Goal: Find specific page/section: Find specific page/section

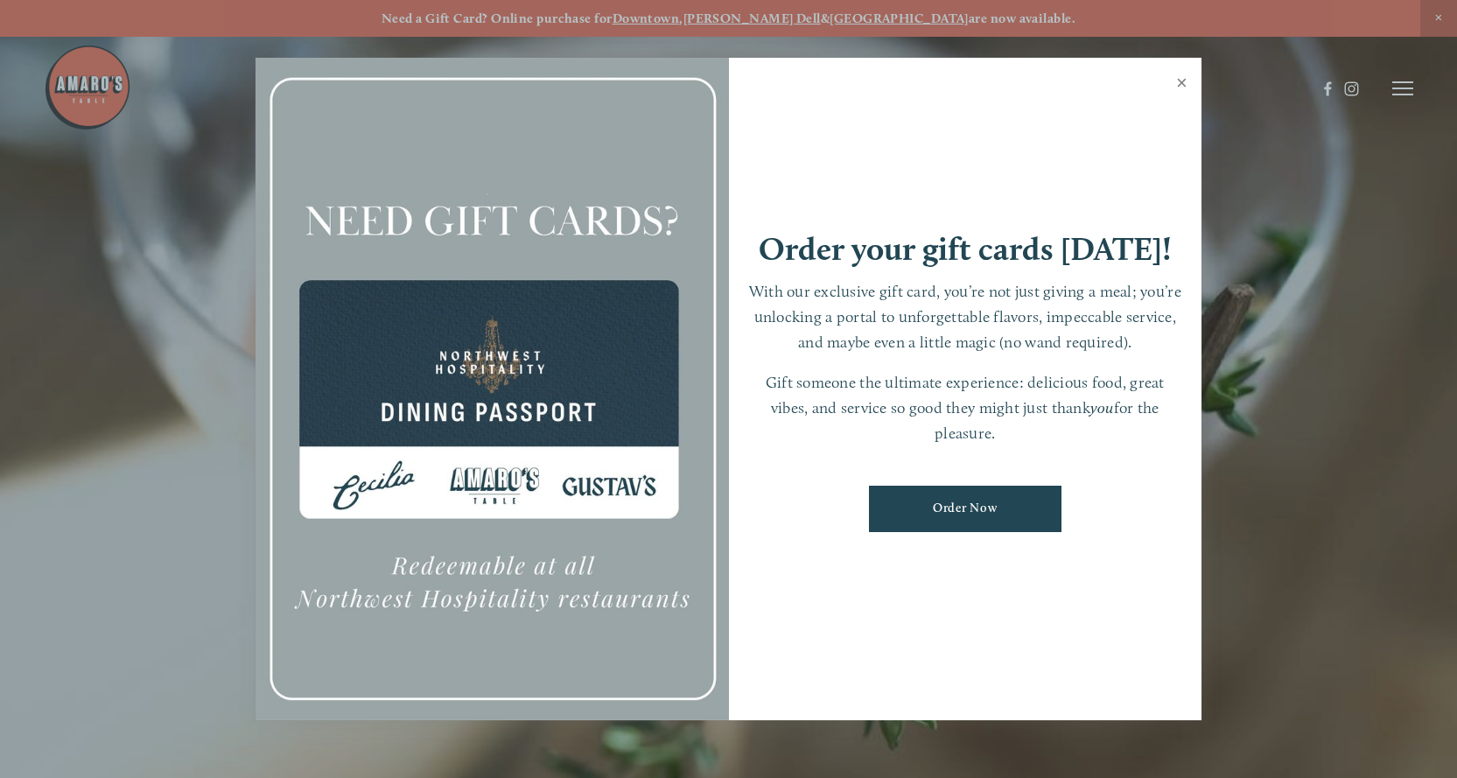
click at [1178, 81] on link "Close" at bounding box center [1181, 84] width 34 height 49
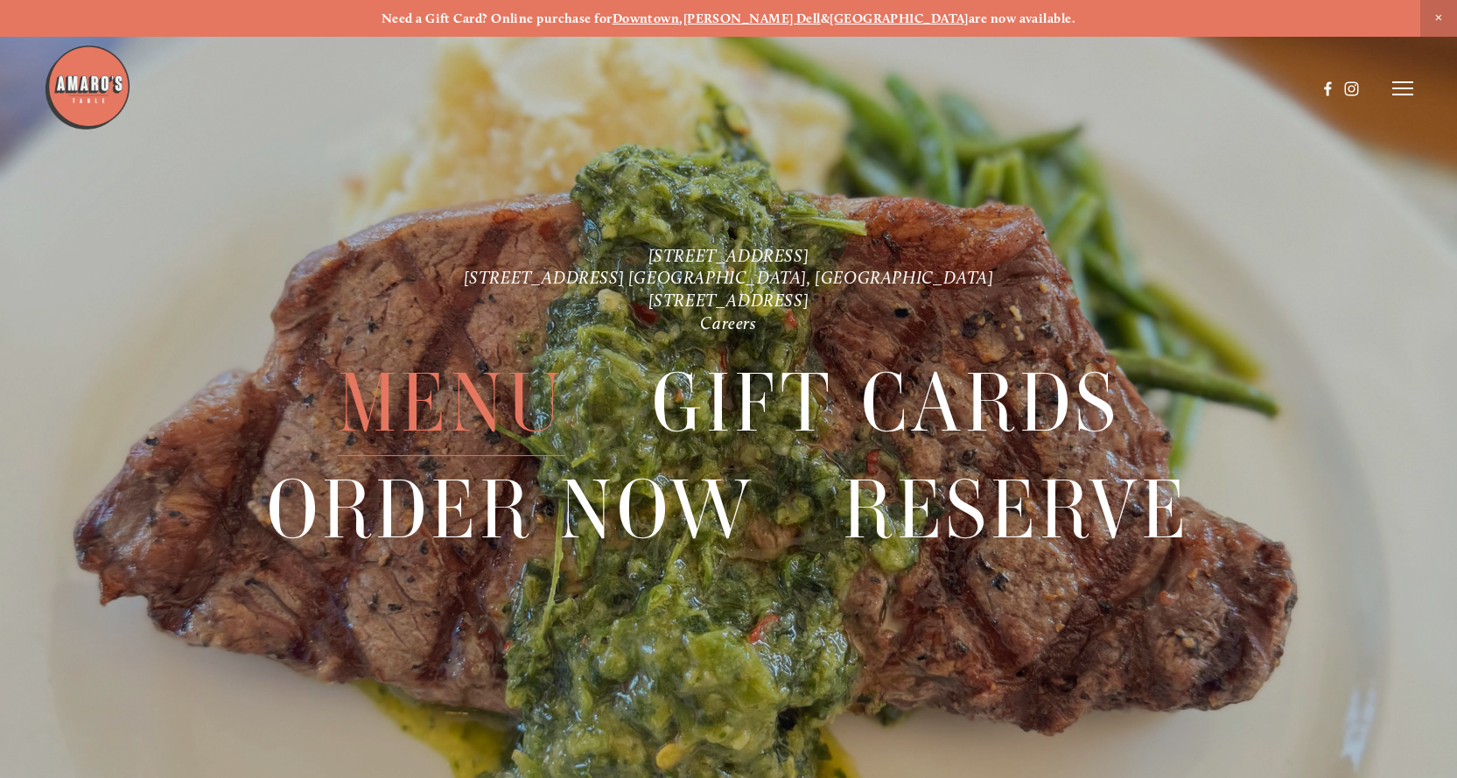
click at [436, 393] on span "Menu" at bounding box center [451, 403] width 227 height 106
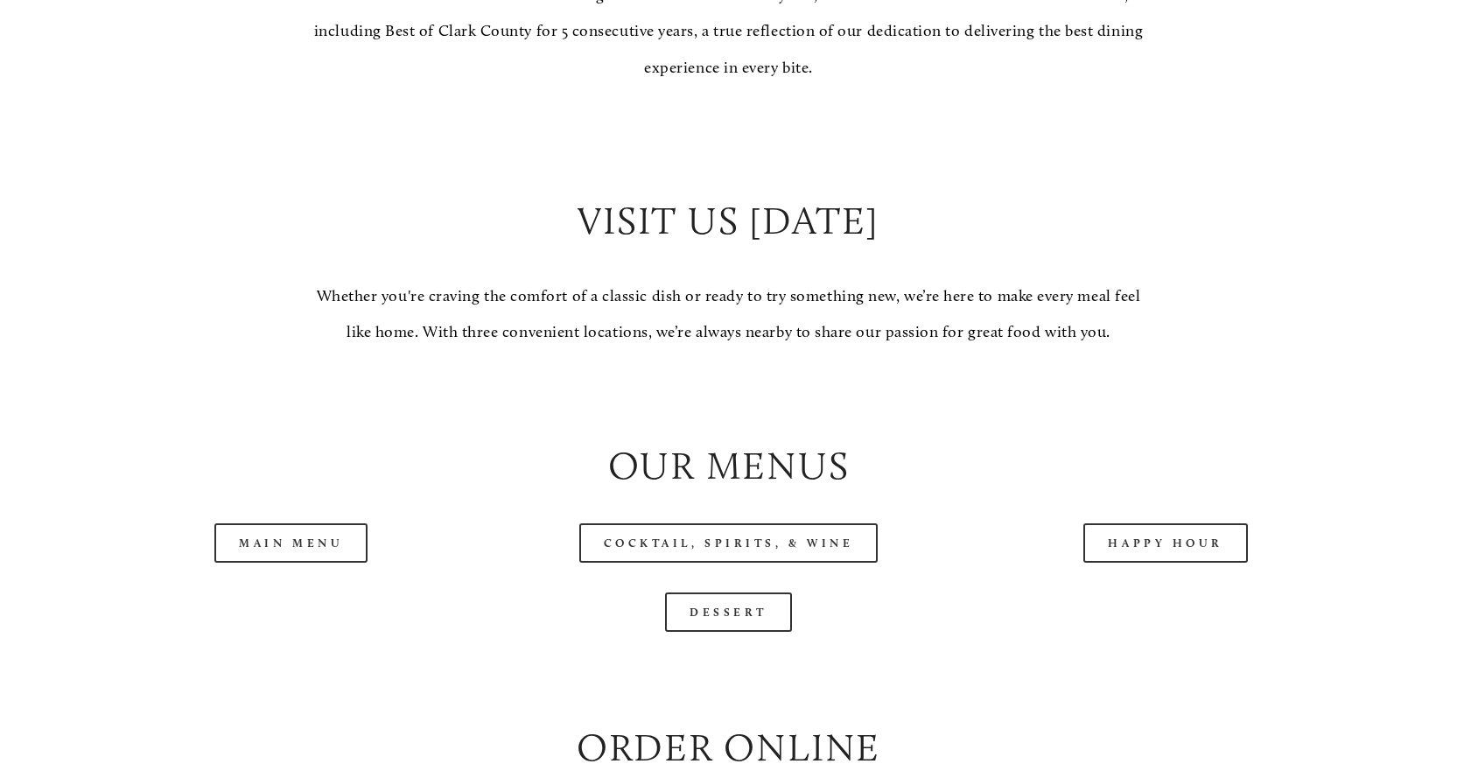
scroll to position [1750, 0]
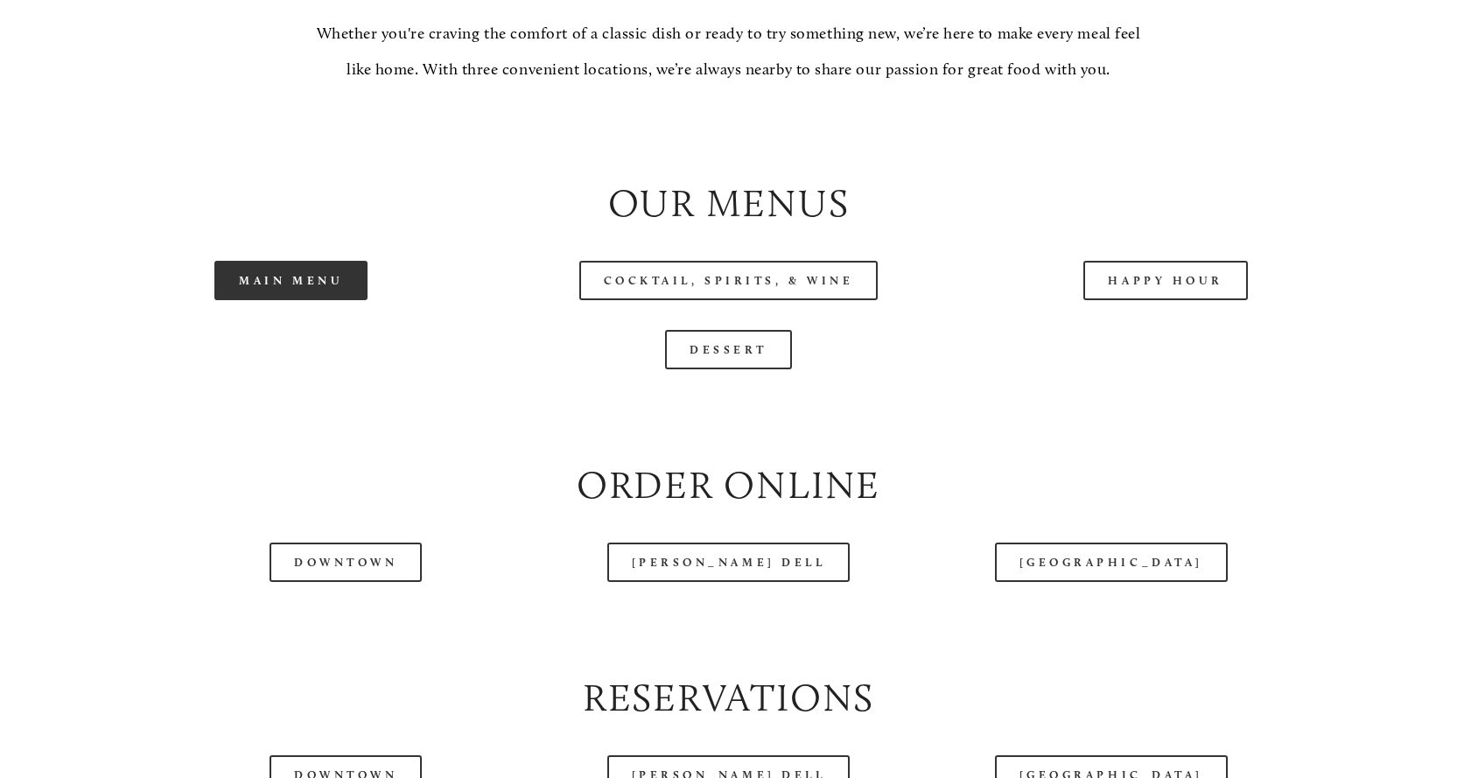
click at [318, 300] on link "Main Menu" at bounding box center [290, 280] width 153 height 39
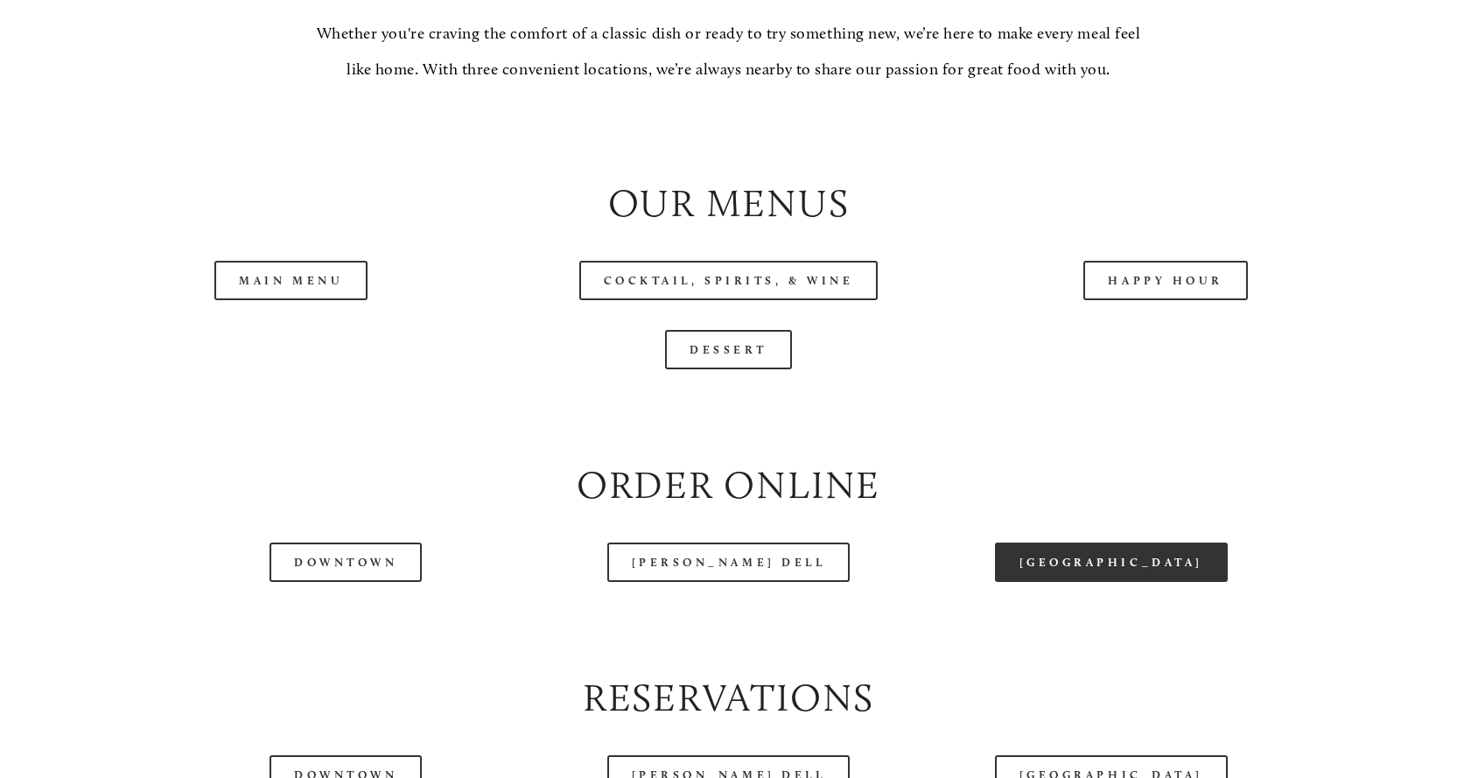
click at [1112, 582] on link "[GEOGRAPHIC_DATA]" at bounding box center [1111, 561] width 233 height 39
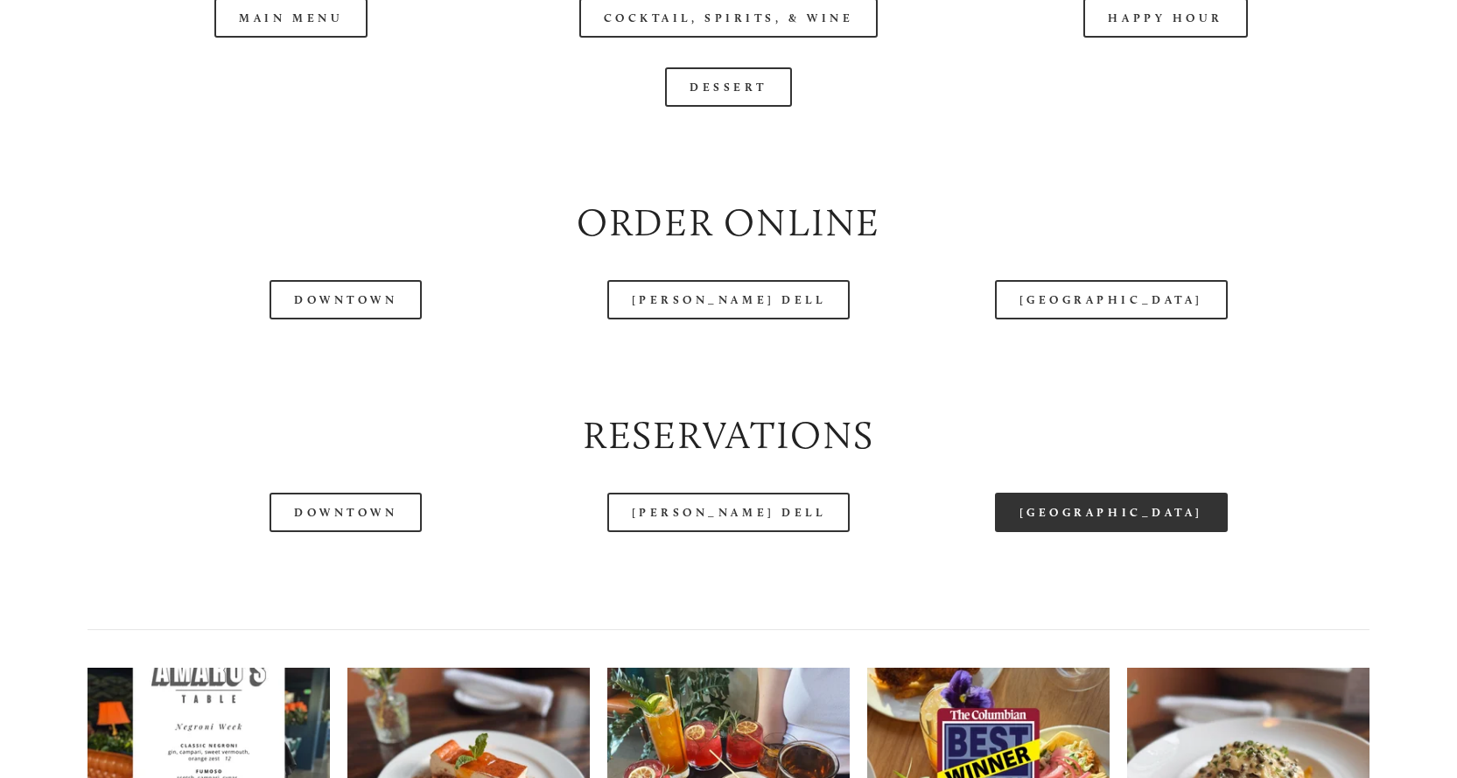
click at [1087, 532] on link "[GEOGRAPHIC_DATA]" at bounding box center [1111, 512] width 233 height 39
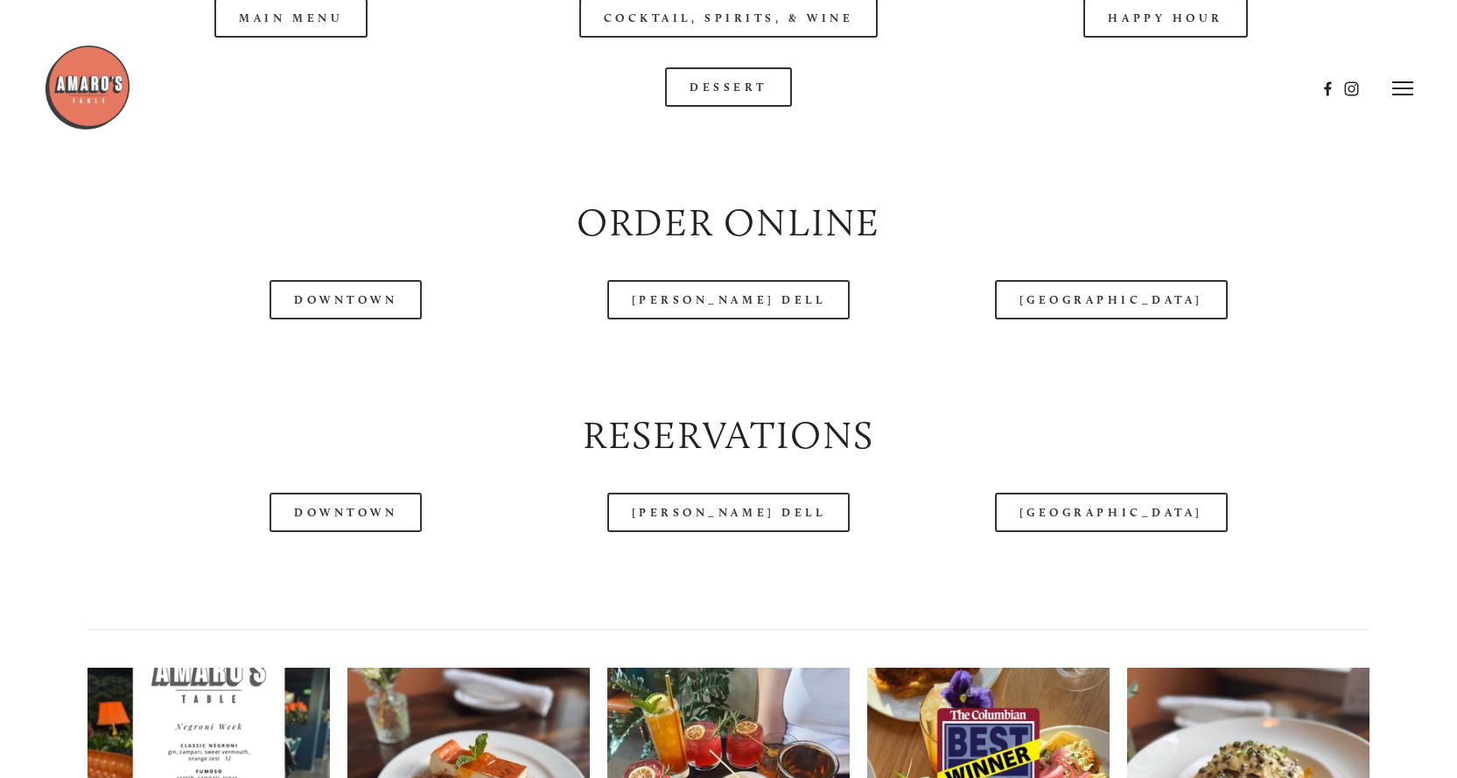
scroll to position [1750, 0]
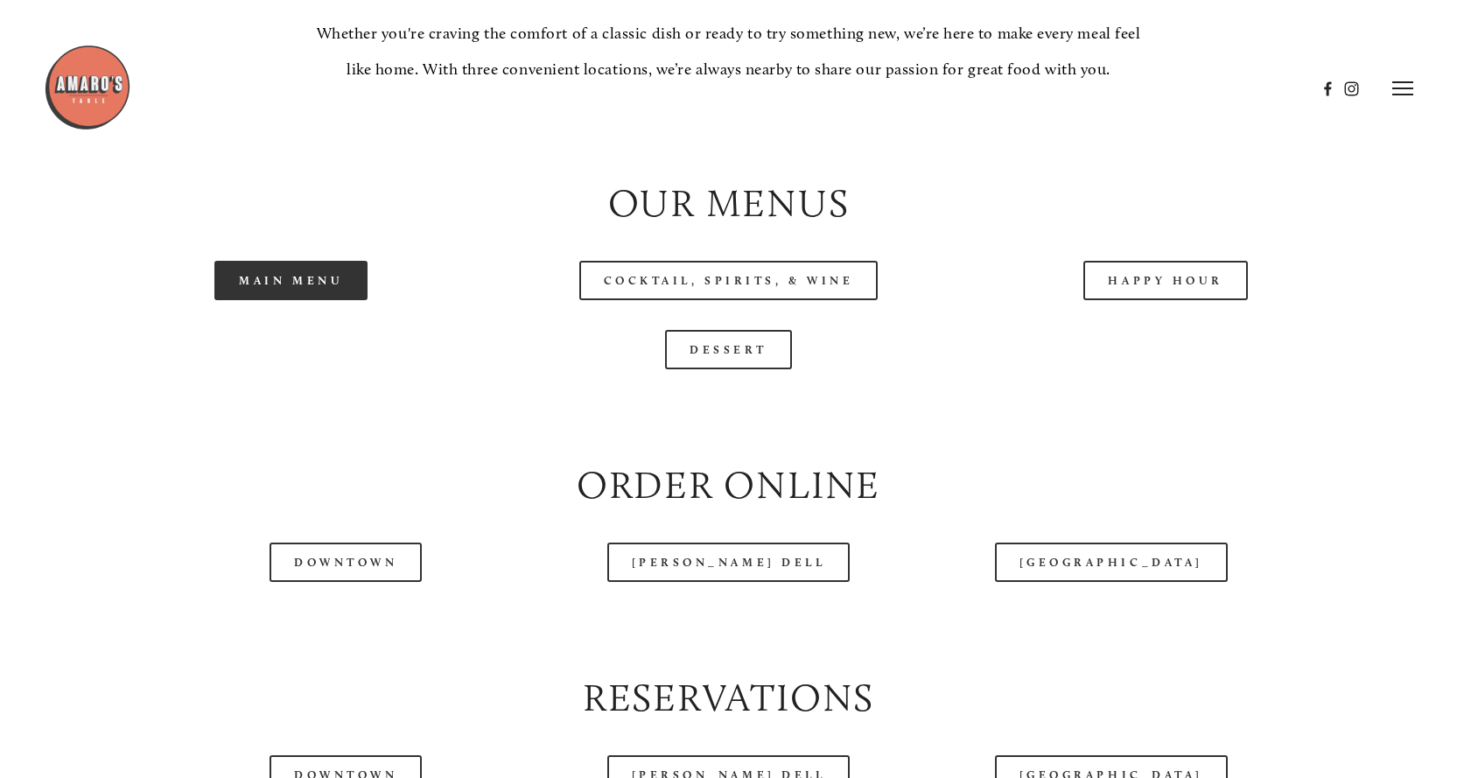
click at [311, 300] on link "Main Menu" at bounding box center [290, 280] width 153 height 39
